Goal: Transaction & Acquisition: Purchase product/service

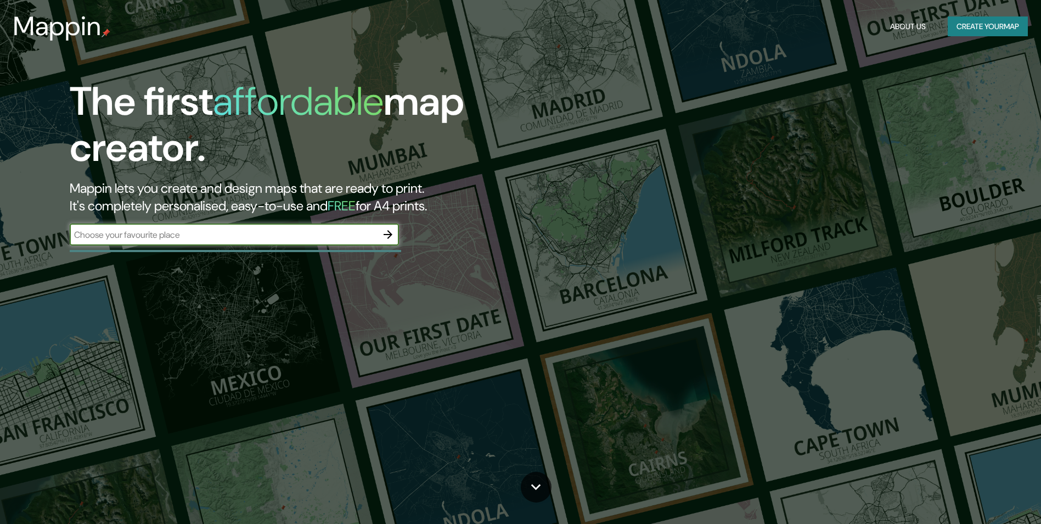
click at [209, 247] on div "​" at bounding box center [234, 235] width 329 height 24
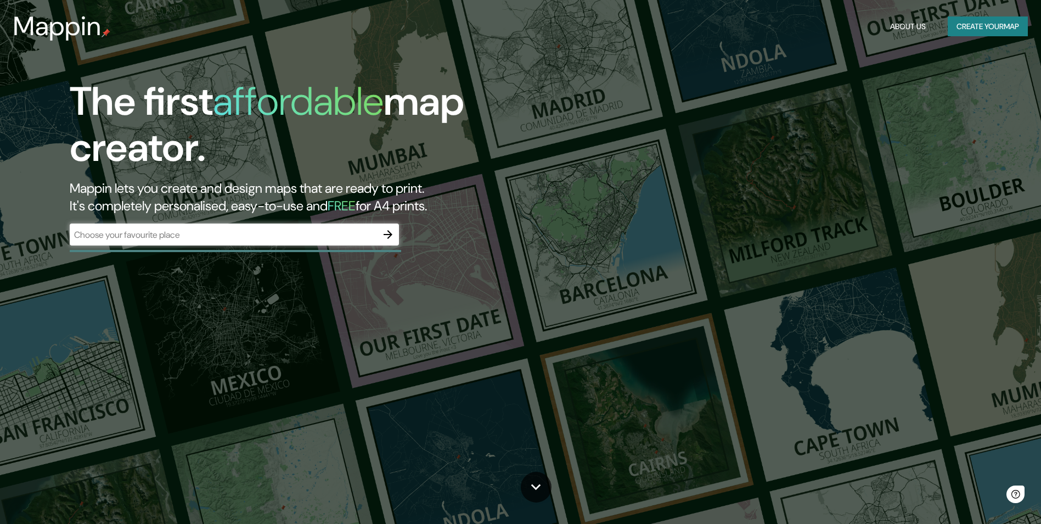
click at [201, 242] on div "​" at bounding box center [234, 234] width 329 height 22
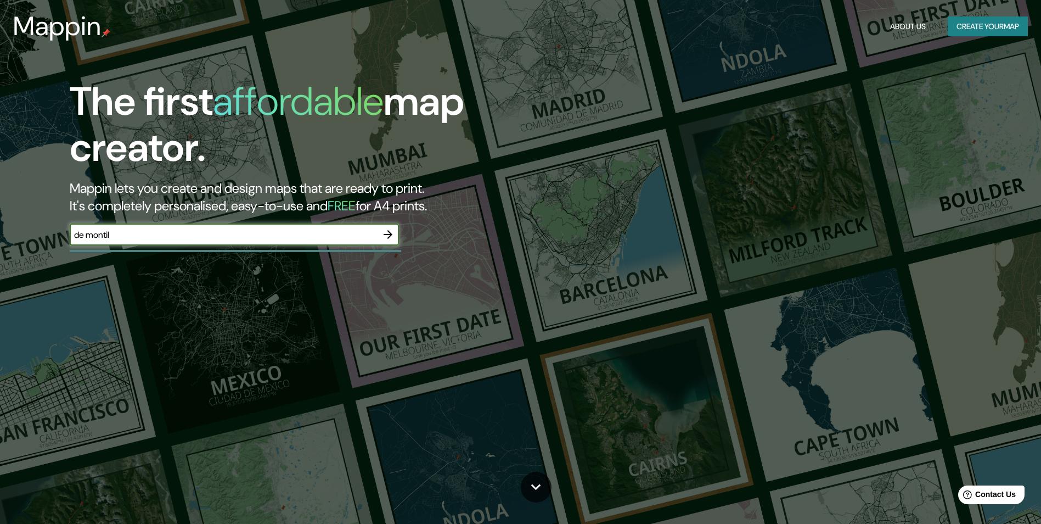
click at [139, 244] on div "de montil ​" at bounding box center [234, 234] width 329 height 22
click at [147, 235] on input "de montil" at bounding box center [223, 234] width 307 height 13
paste input "[STREET_ADDRESS] Affligem"
type input "[STREET_ADDRESS] Affligem"
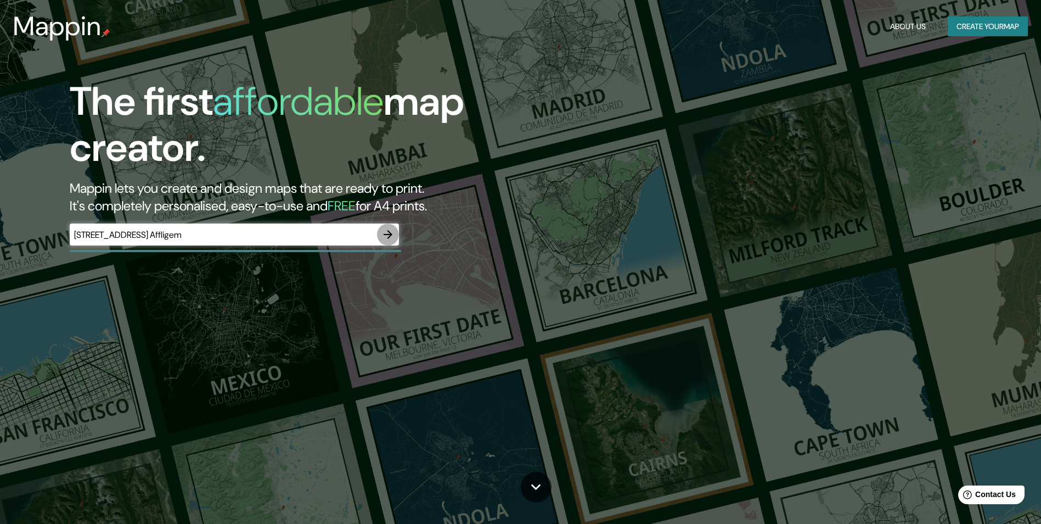
click at [389, 234] on icon "button" at bounding box center [388, 234] width 9 height 9
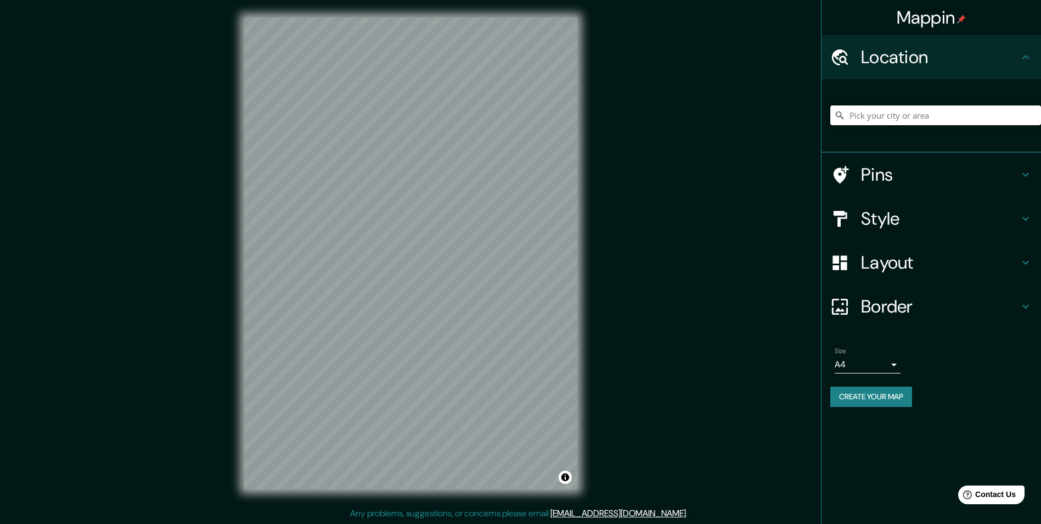
click at [872, 122] on input "Pick your city or area" at bounding box center [936, 115] width 211 height 20
paste input "[STREET_ADDRESS] Affligem"
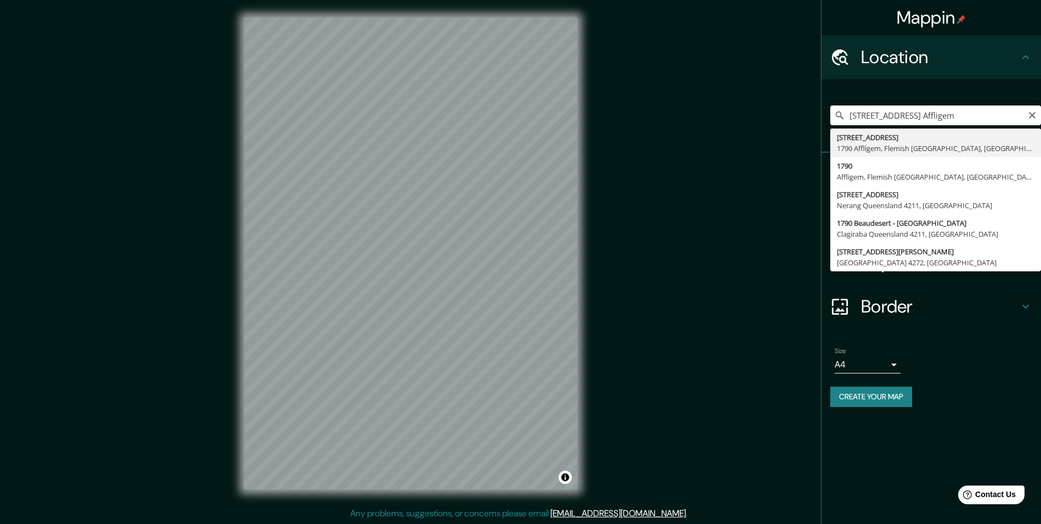
type input "[STREET_ADDRESS]"
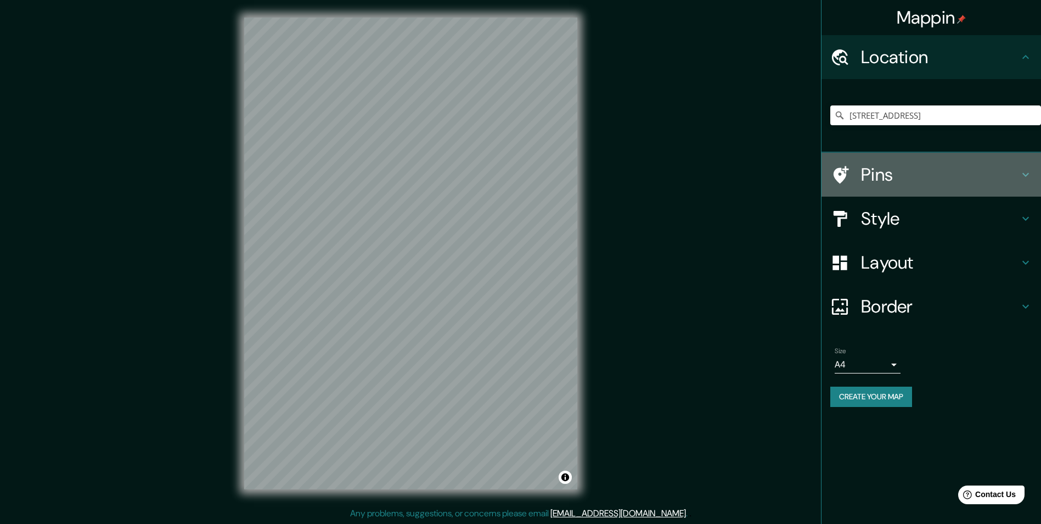
click at [1028, 170] on icon at bounding box center [1025, 174] width 13 height 13
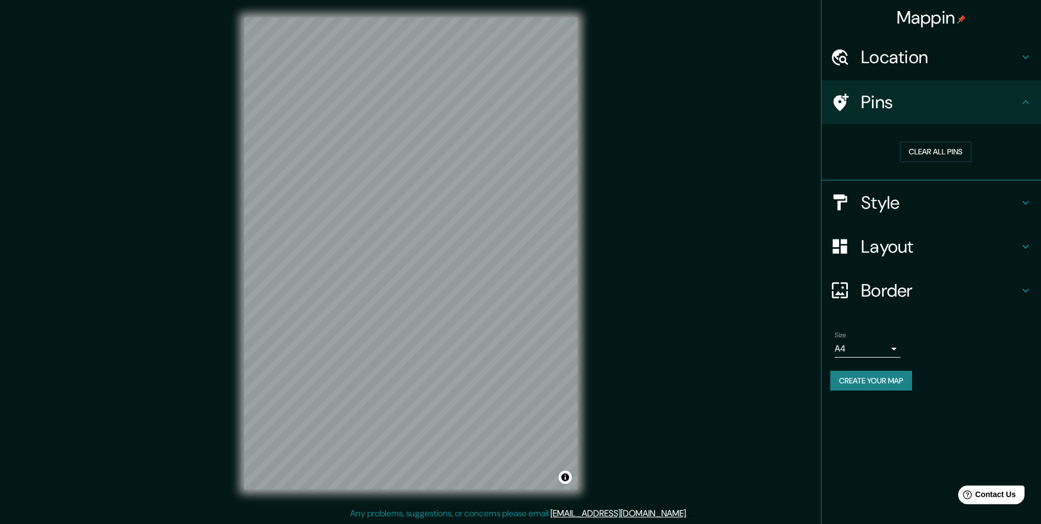
click at [1024, 104] on icon at bounding box center [1025, 102] width 13 height 13
click at [1025, 65] on div "Location" at bounding box center [932, 57] width 220 height 44
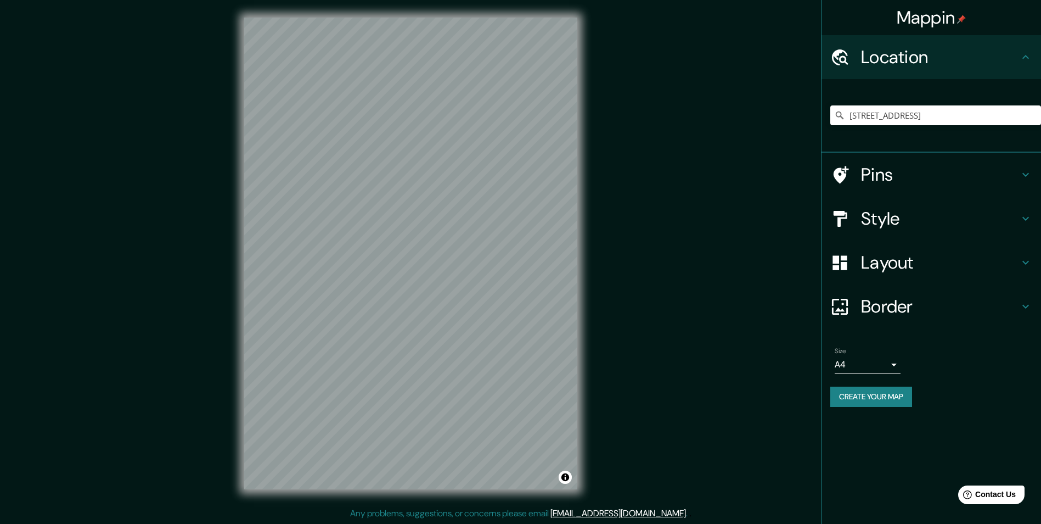
click at [873, 172] on h4 "Pins" at bounding box center [940, 175] width 158 height 22
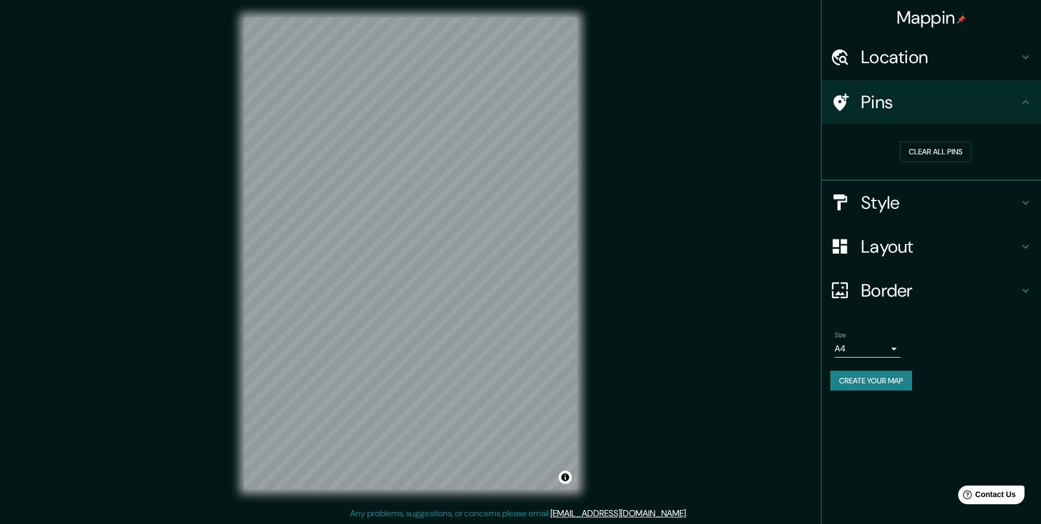
click at [889, 205] on h4 "Style" at bounding box center [940, 203] width 158 height 22
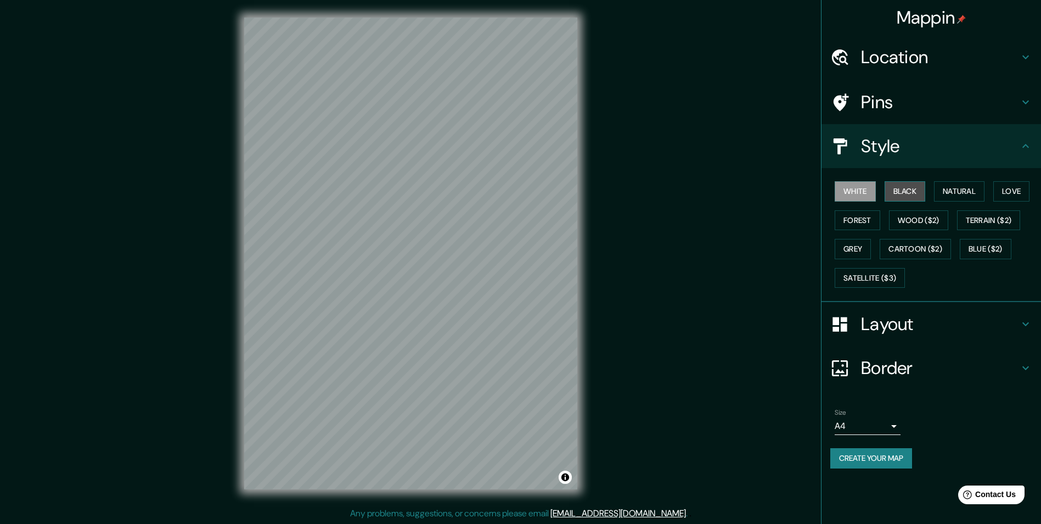
click at [906, 193] on button "Black" at bounding box center [905, 191] width 41 height 20
click at [961, 195] on button "Natural" at bounding box center [959, 191] width 51 height 20
click at [1008, 192] on button "Love" at bounding box center [1012, 191] width 36 height 20
click at [1006, 215] on button "Terrain ($2)" at bounding box center [989, 220] width 64 height 20
click at [944, 224] on button "Wood ($2)" at bounding box center [918, 220] width 59 height 20
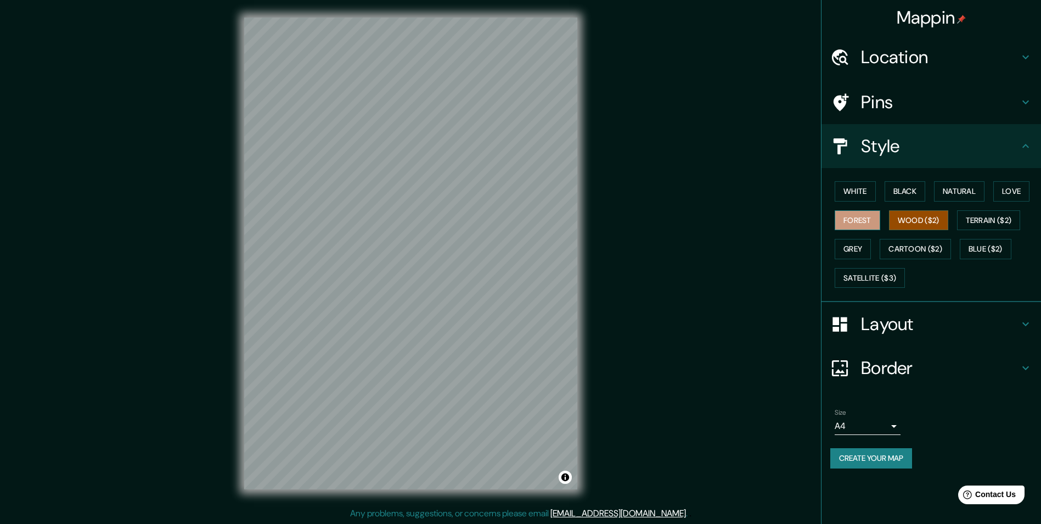
click at [868, 223] on button "Forest" at bounding box center [858, 220] width 46 height 20
click at [863, 250] on button "Grey" at bounding box center [853, 249] width 36 height 20
click at [903, 252] on button "Cartoon ($2)" at bounding box center [915, 249] width 71 height 20
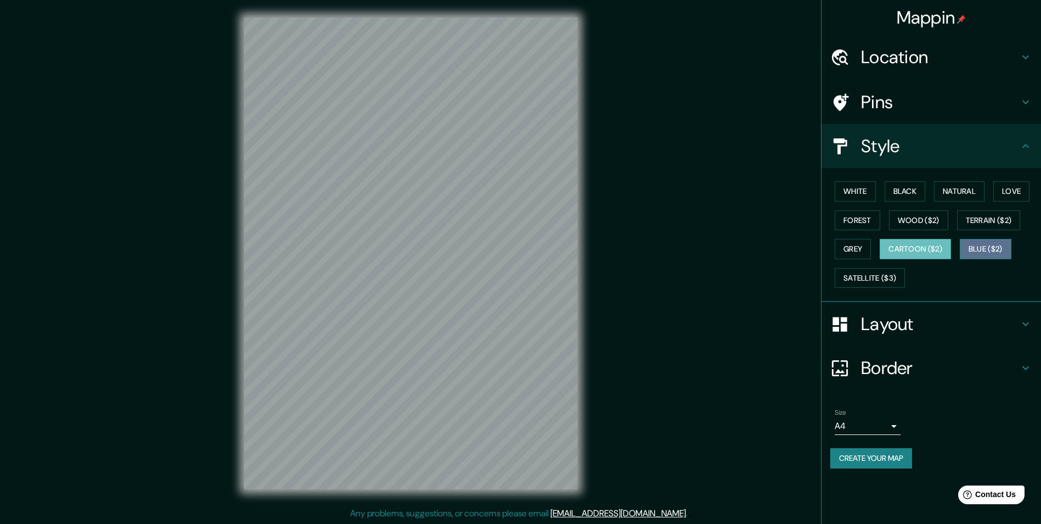
click at [973, 252] on button "Blue ($2)" at bounding box center [986, 249] width 52 height 20
click at [854, 250] on button "Grey" at bounding box center [853, 249] width 36 height 20
click at [946, 246] on button "Cartoon ($2)" at bounding box center [915, 249] width 71 height 20
click at [924, 225] on button "Wood ($2)" at bounding box center [918, 220] width 59 height 20
click at [911, 188] on button "Black" at bounding box center [905, 191] width 41 height 20
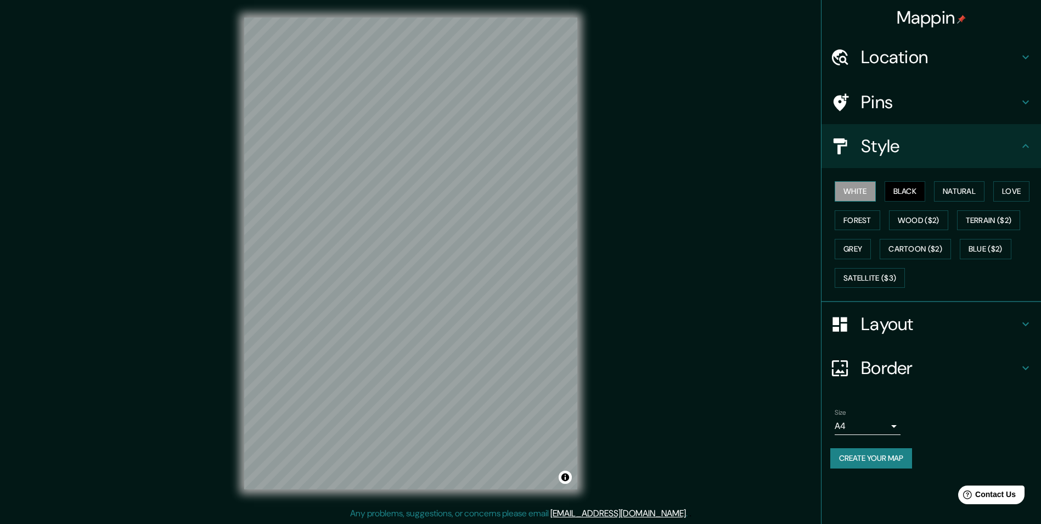
click at [863, 195] on button "White" at bounding box center [855, 191] width 41 height 20
click at [911, 194] on button "Black" at bounding box center [905, 191] width 41 height 20
click at [910, 324] on h4 "Layout" at bounding box center [940, 324] width 158 height 22
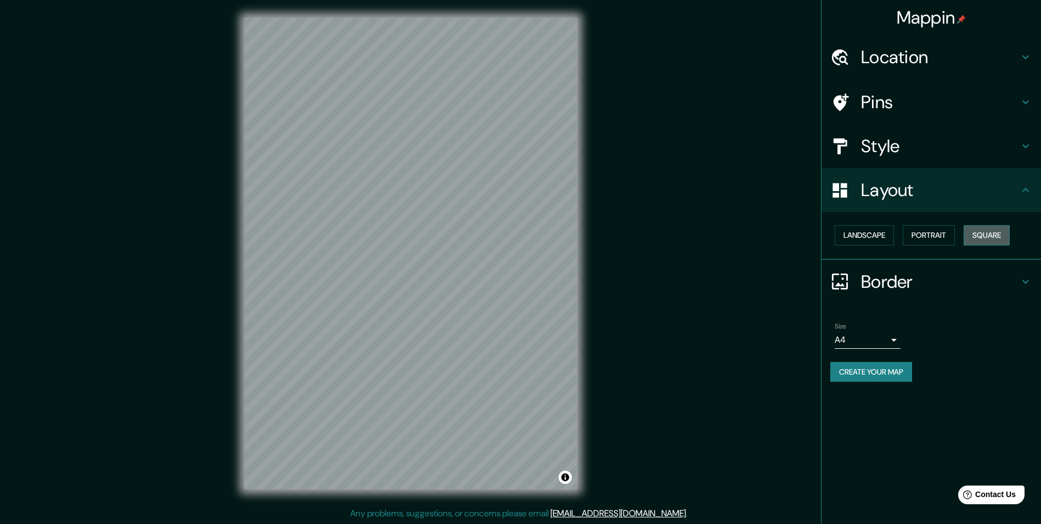
click at [984, 233] on button "Square" at bounding box center [987, 235] width 46 height 20
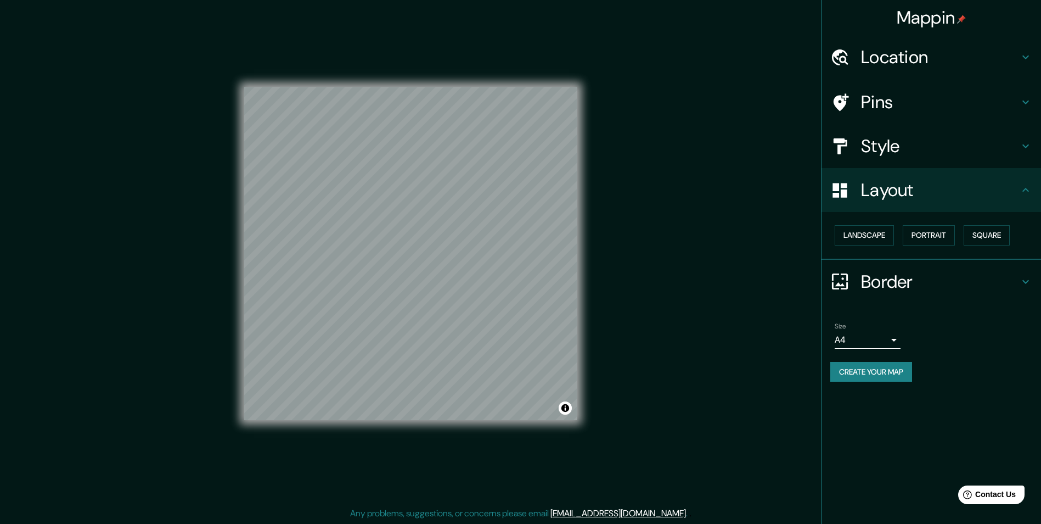
click at [882, 283] on h4 "Border" at bounding box center [940, 282] width 158 height 22
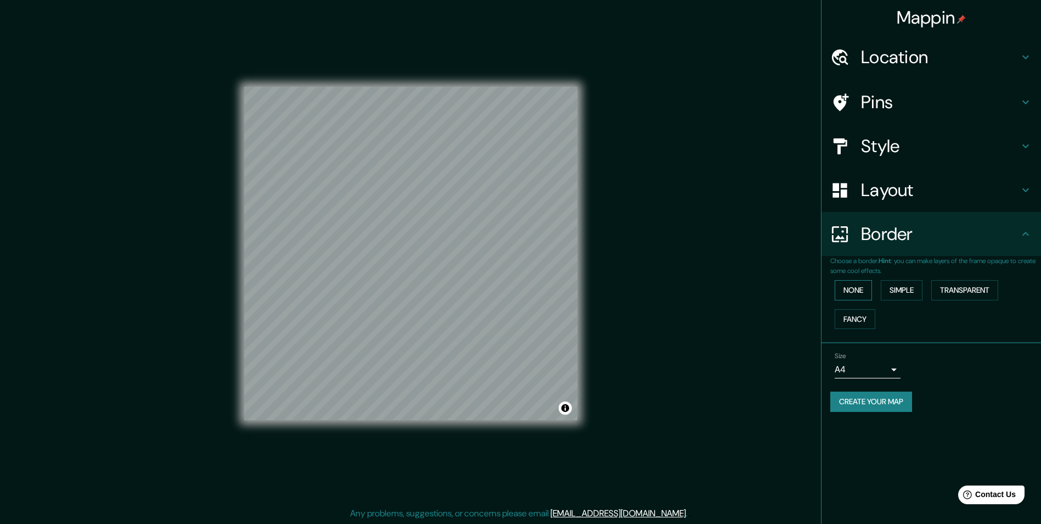
click at [859, 286] on button "None" at bounding box center [853, 290] width 37 height 20
click at [894, 290] on button "Simple" at bounding box center [902, 290] width 42 height 20
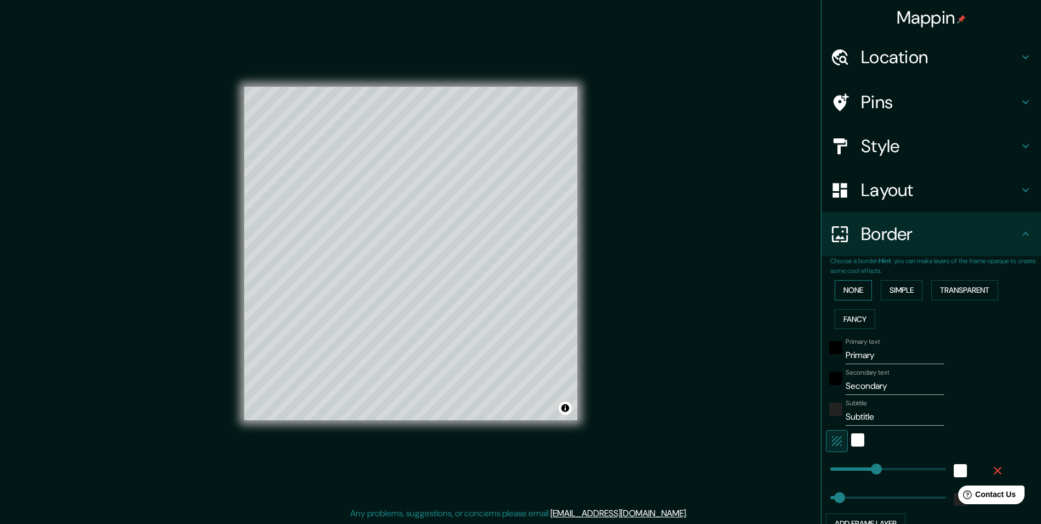
click at [846, 288] on button "None" at bounding box center [853, 290] width 37 height 20
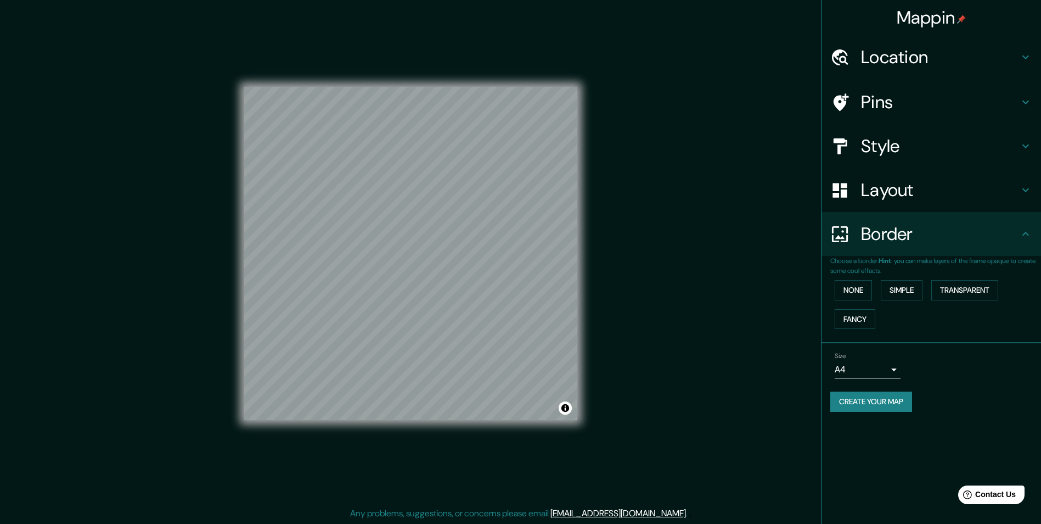
click at [897, 149] on h4 "Style" at bounding box center [940, 146] width 158 height 22
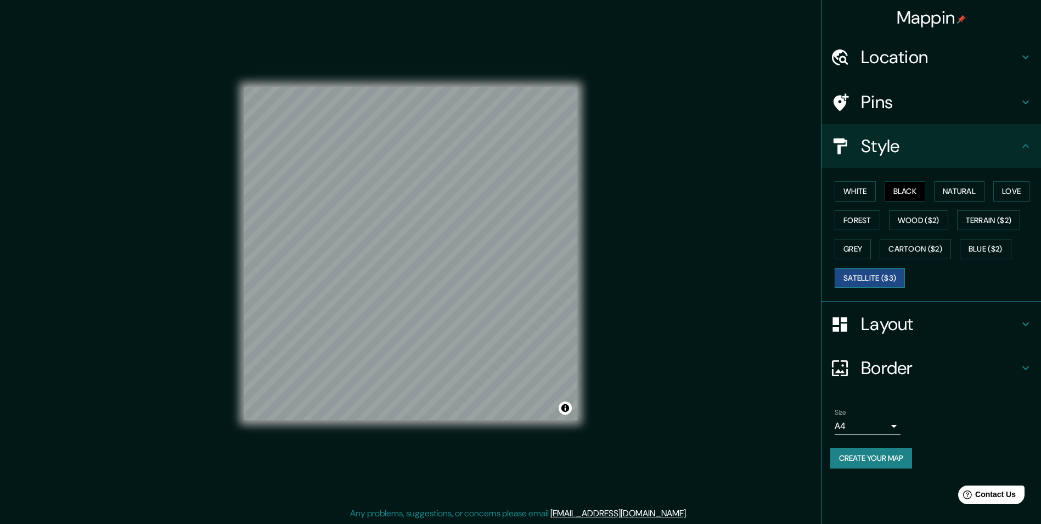
click at [893, 273] on button "Satellite ($3)" at bounding box center [870, 278] width 70 height 20
click at [920, 252] on button "Cartoon ($2)" at bounding box center [915, 249] width 71 height 20
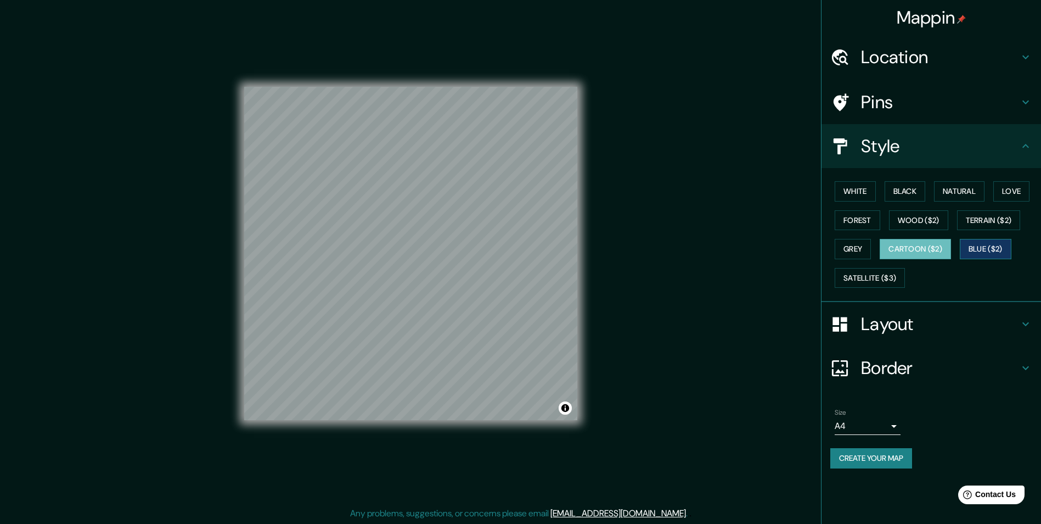
click at [997, 247] on button "Blue ($2)" at bounding box center [986, 249] width 52 height 20
click at [989, 222] on button "Terrain ($2)" at bounding box center [989, 220] width 64 height 20
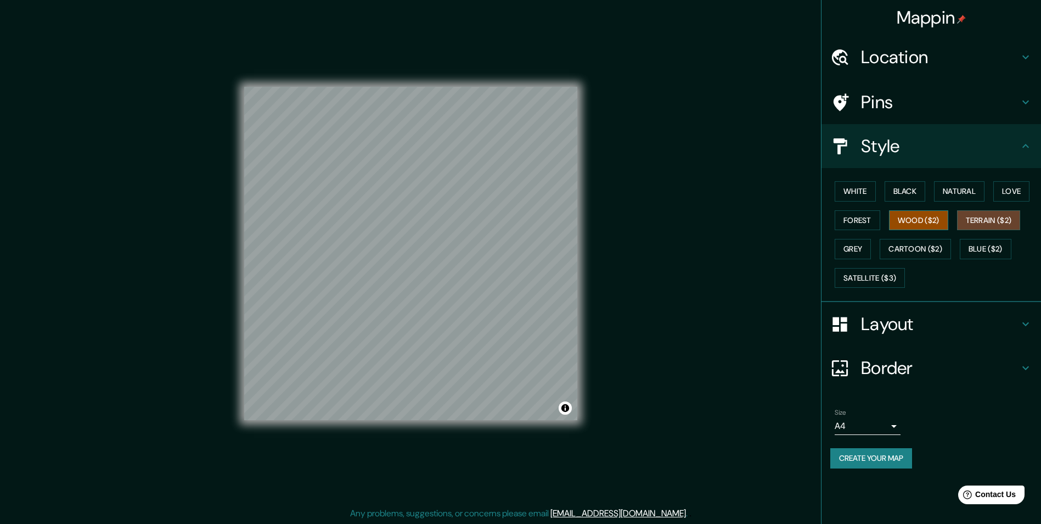
click at [907, 221] on button "Wood ($2)" at bounding box center [918, 220] width 59 height 20
click at [844, 223] on button "Forest" at bounding box center [858, 220] width 46 height 20
click at [850, 190] on button "White" at bounding box center [855, 191] width 41 height 20
click at [924, 187] on button "Black" at bounding box center [905, 191] width 41 height 20
click at [959, 189] on button "Natural" at bounding box center [959, 191] width 51 height 20
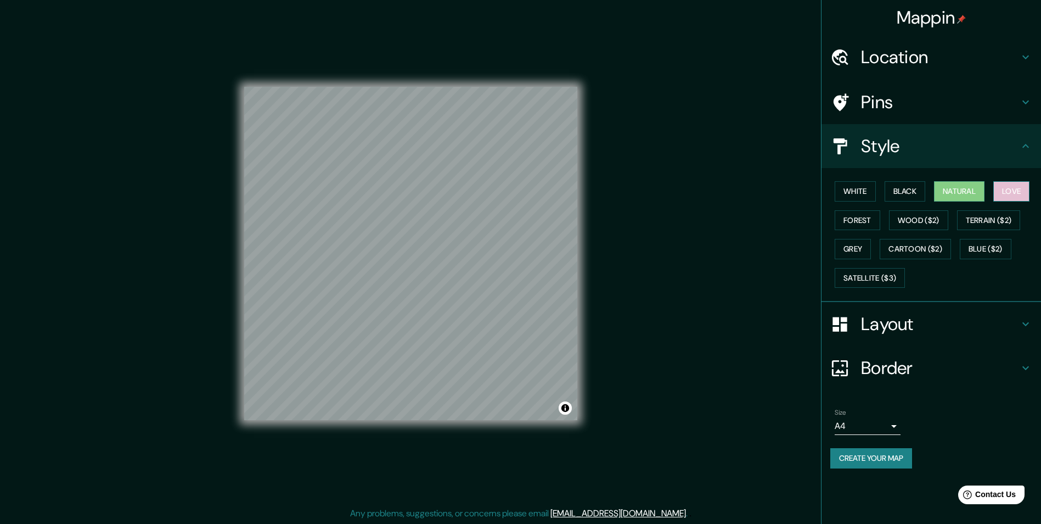
click at [1008, 190] on button "Love" at bounding box center [1012, 191] width 36 height 20
click at [959, 189] on button "Natural" at bounding box center [959, 191] width 51 height 20
click at [874, 190] on button "White" at bounding box center [855, 191] width 41 height 20
click at [962, 189] on button "Natural" at bounding box center [959, 191] width 51 height 20
click at [999, 186] on button "Love" at bounding box center [1012, 191] width 36 height 20
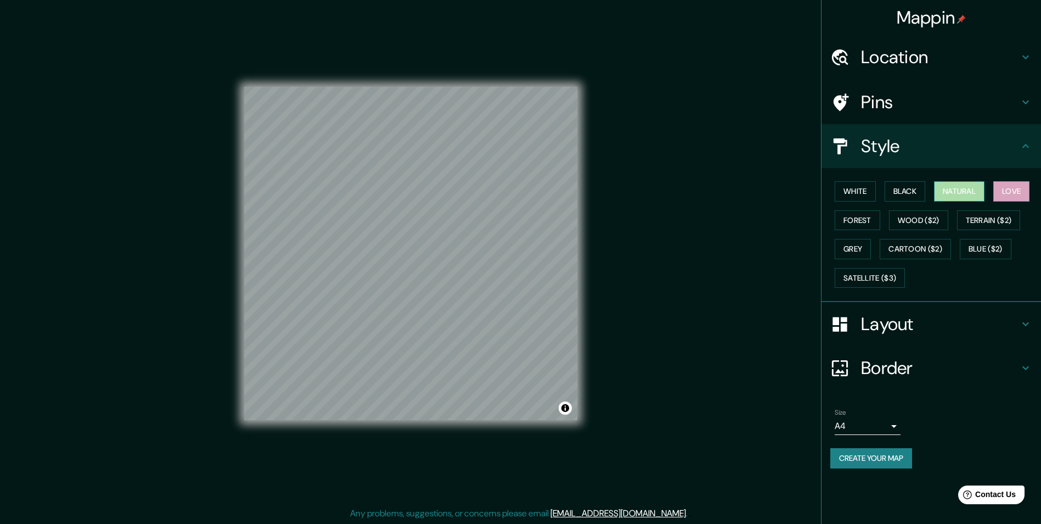
click at [962, 187] on button "Natural" at bounding box center [959, 191] width 51 height 20
click at [848, 226] on button "Forest" at bounding box center [858, 220] width 46 height 20
click at [963, 188] on button "Natural" at bounding box center [959, 191] width 51 height 20
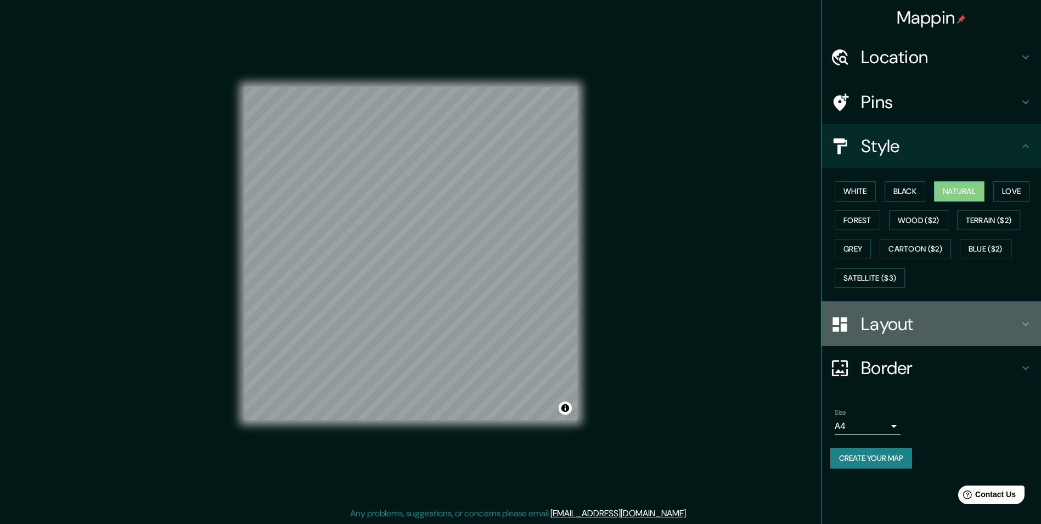
click at [904, 332] on h4 "Layout" at bounding box center [940, 324] width 158 height 22
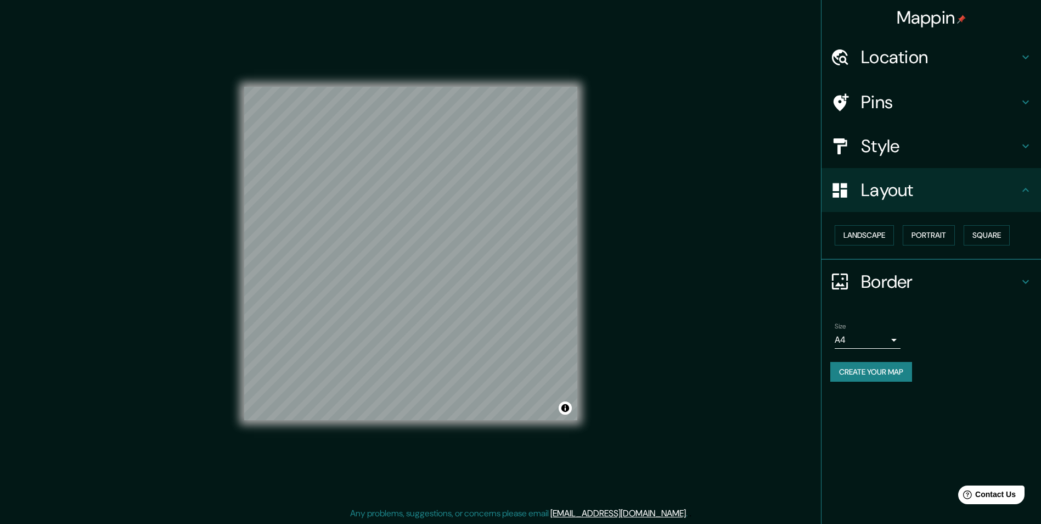
click at [889, 289] on h4 "Border" at bounding box center [940, 282] width 158 height 22
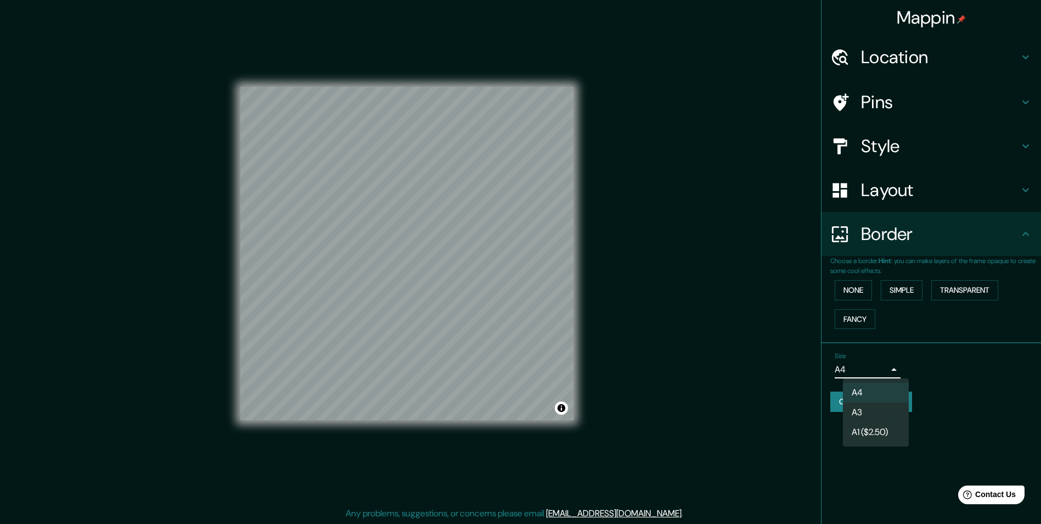
click at [895, 368] on body "Mappin Location [STREET_ADDRESS] Pins Style Layout Border Choose a border. Hint…" at bounding box center [520, 262] width 1041 height 524
click at [985, 377] on div at bounding box center [525, 262] width 1050 height 524
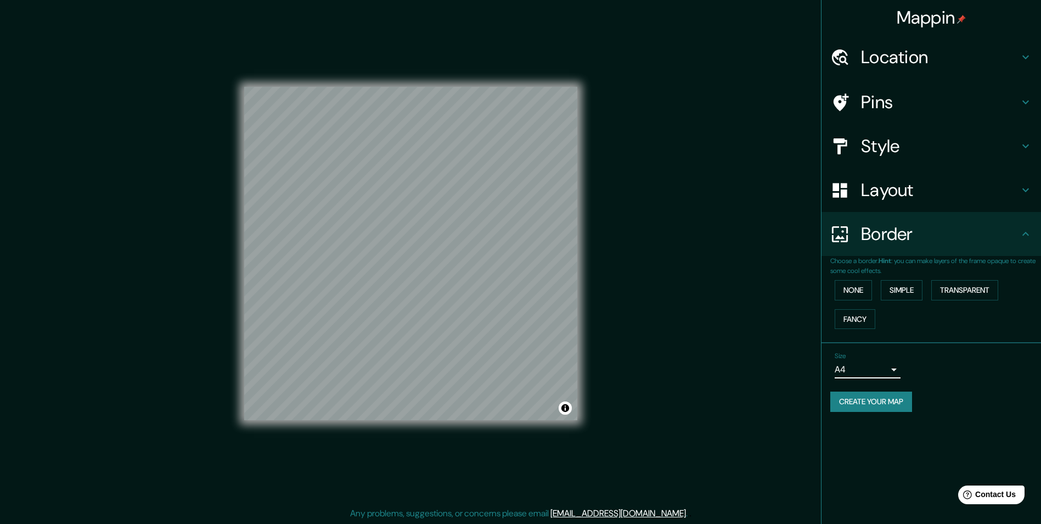
click at [884, 402] on button "Create your map" at bounding box center [872, 401] width 82 height 20
click at [889, 407] on div "Create your map" at bounding box center [932, 401] width 202 height 20
click at [979, 355] on div "Size A4 single" at bounding box center [932, 364] width 202 height 35
click at [873, 404] on button "Create your map" at bounding box center [872, 401] width 82 height 20
click at [901, 396] on button "Create your map" at bounding box center [872, 401] width 82 height 20
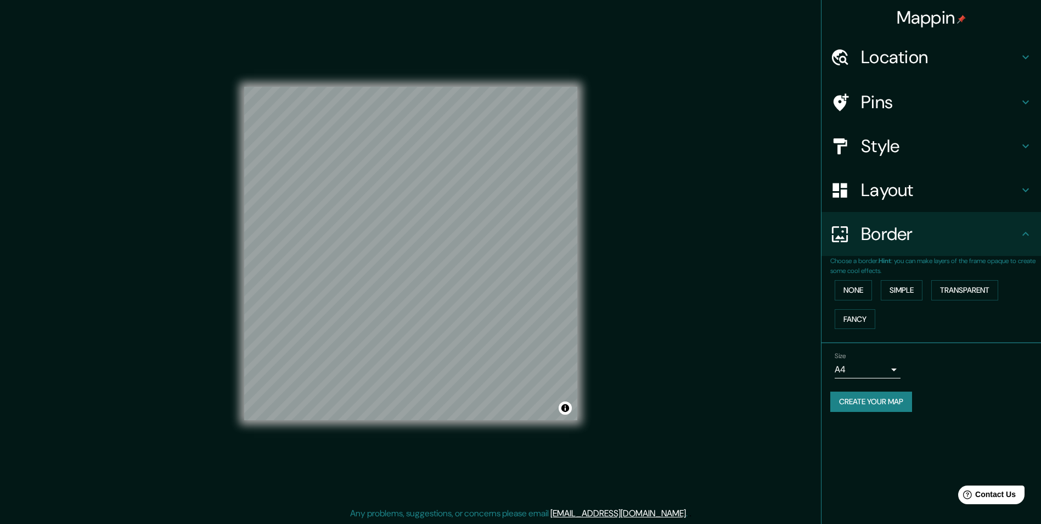
click at [598, 463] on div "Mappin Location [STREET_ADDRESS] Pins Style Layout Border Choose a border. Hint…" at bounding box center [520, 262] width 1041 height 524
